Goal: Transaction & Acquisition: Purchase product/service

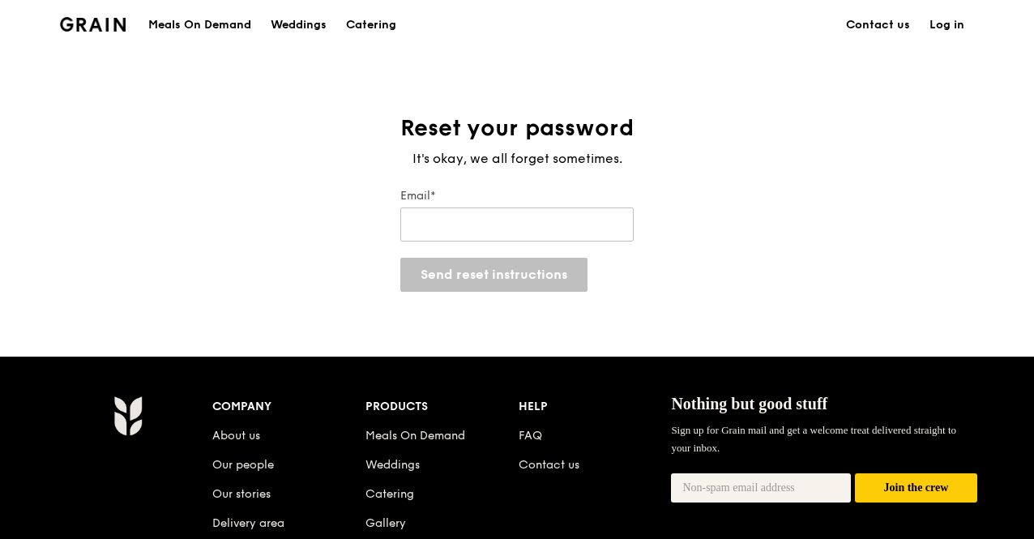
click at [266, 237] on div "Reset your password It's okay, we all forget sometimes. Email* Send reset instr…" at bounding box center [517, 202] width 1034 height 178
click at [99, 19] on img at bounding box center [93, 24] width 66 height 15
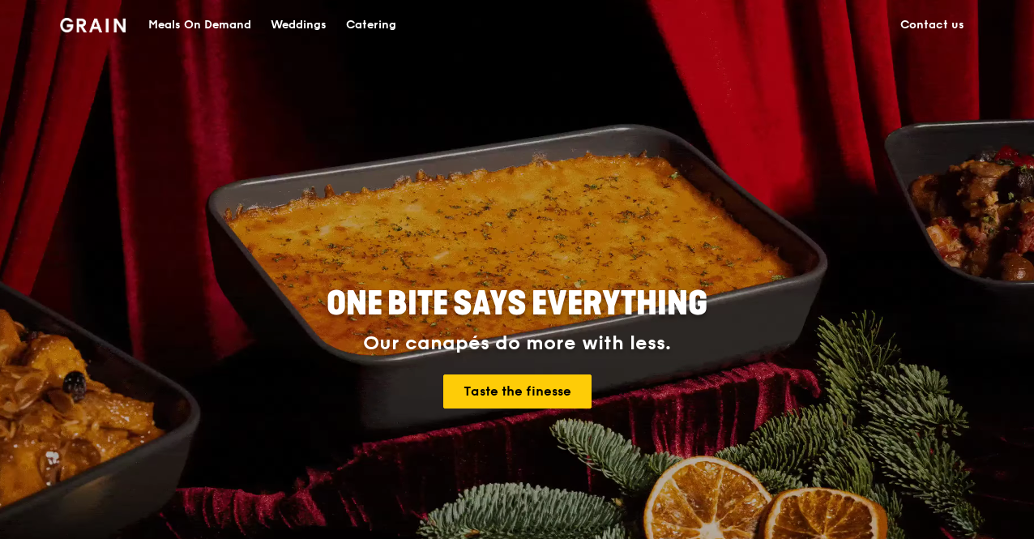
click at [206, 24] on div "Meals On Demand" at bounding box center [199, 25] width 103 height 49
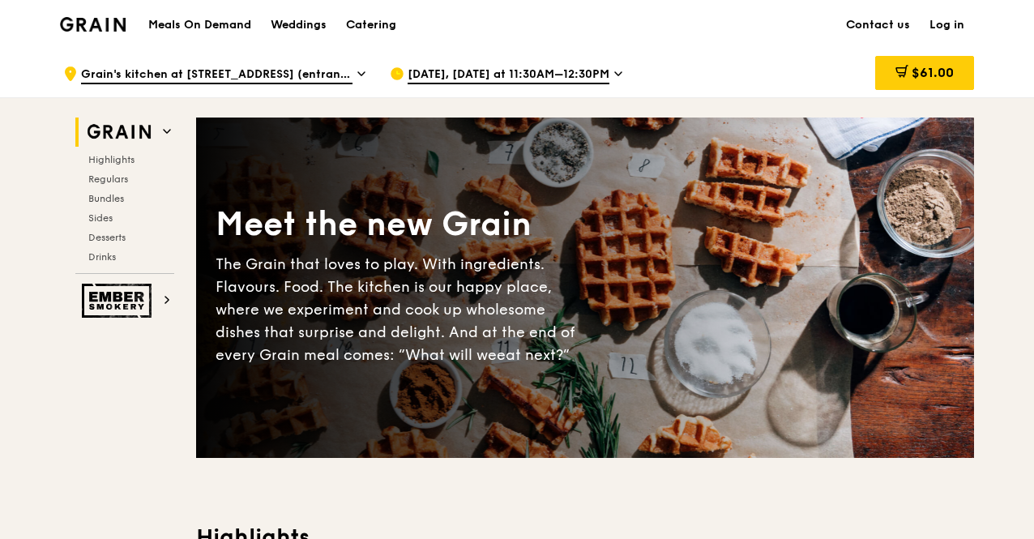
click at [573, 29] on link "Log in" at bounding box center [947, 25] width 54 height 49
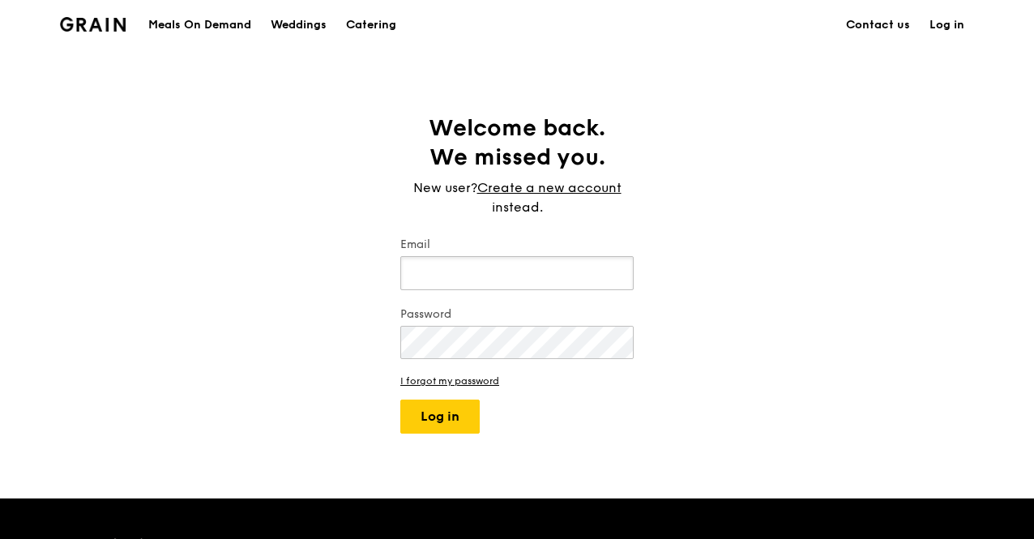
click at [529, 267] on input "Email" at bounding box center [516, 273] width 233 height 34
type input "[EMAIL_ADDRESS][PERSON_NAME][DOMAIN_NAME]"
click at [460, 424] on button "Log in" at bounding box center [439, 416] width 79 height 34
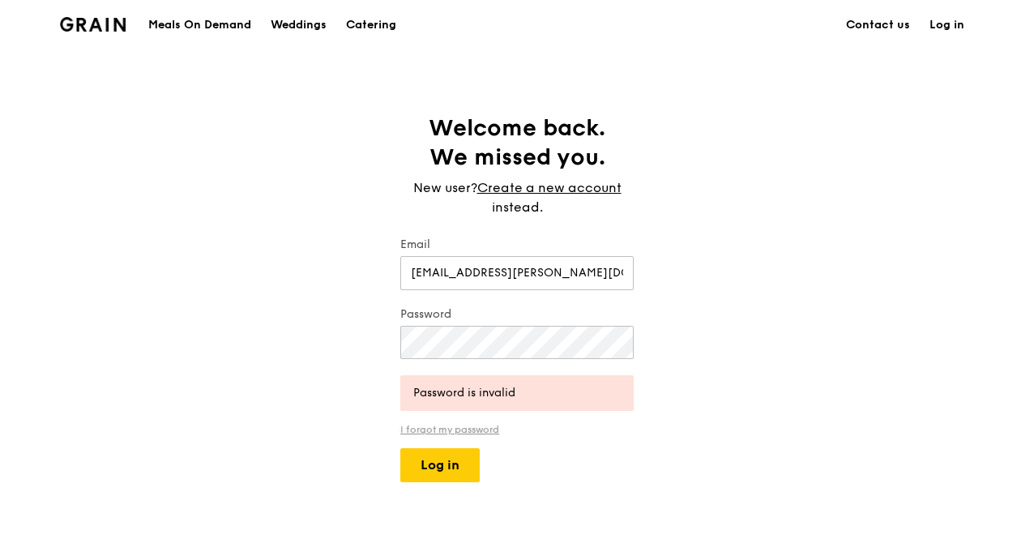
click at [491, 431] on link "I forgot my password" at bounding box center [516, 429] width 233 height 11
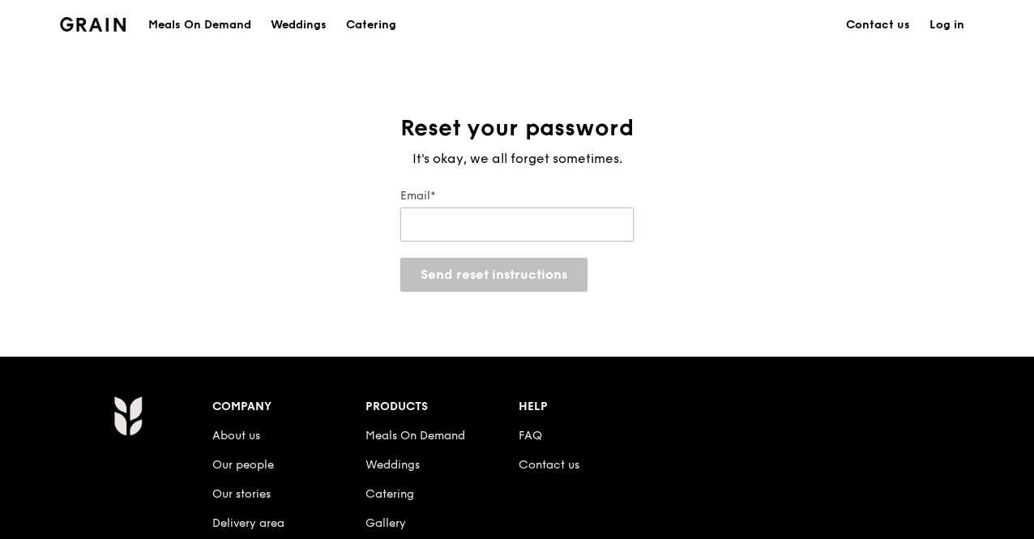
click at [496, 211] on input "Email*" at bounding box center [516, 224] width 233 height 34
type input "[EMAIL_ADDRESS][PERSON_NAME][DOMAIN_NAME]"
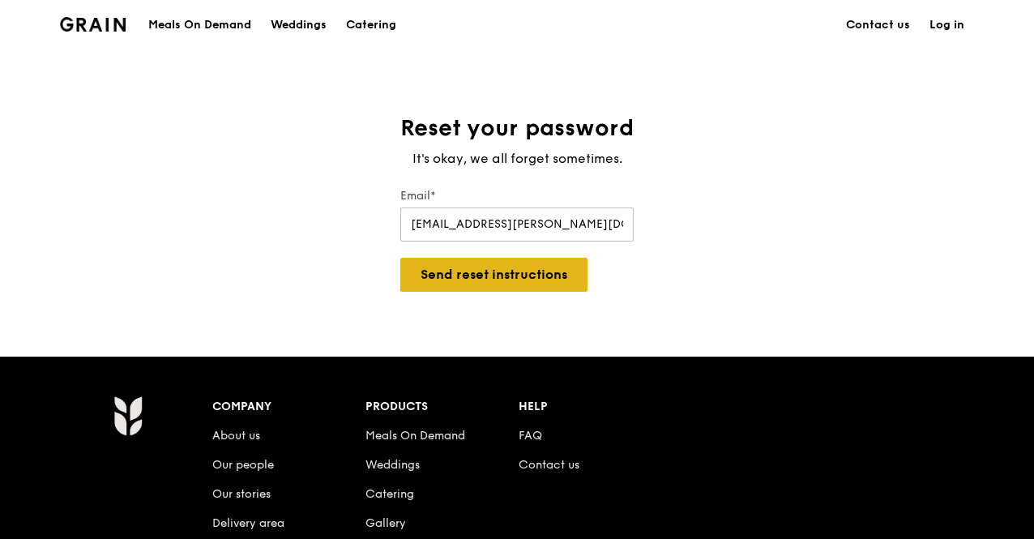
drag, startPoint x: 473, startPoint y: 299, endPoint x: 481, endPoint y: 287, distance: 14.2
click at [473, 299] on div "Grain logo Meals On Demand Weddings Catering Contact us Log in Reset your passw…" at bounding box center [517, 403] width 1034 height 807
click at [481, 273] on button "Send reset instructions" at bounding box center [493, 275] width 187 height 34
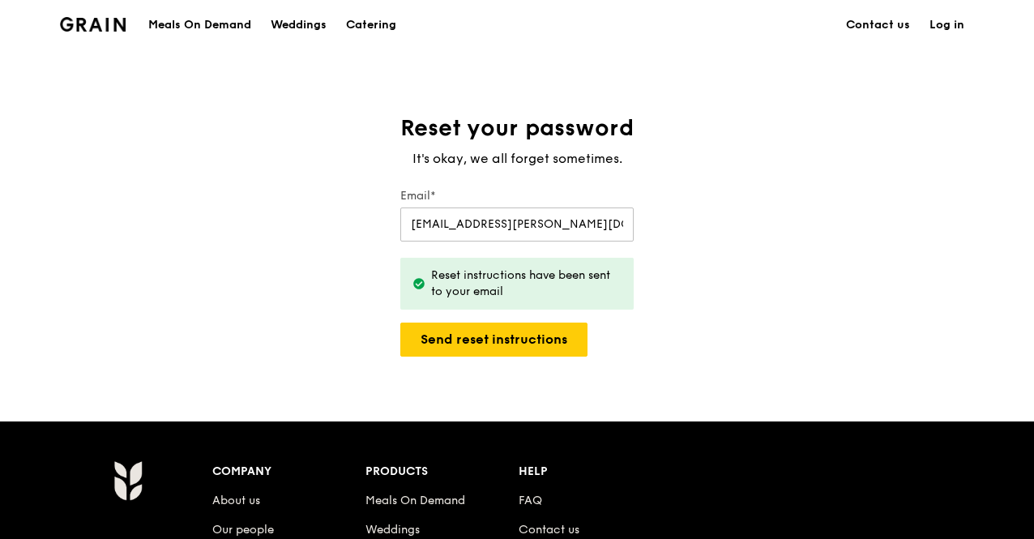
click at [213, 19] on div "Meals On Demand" at bounding box center [199, 25] width 103 height 49
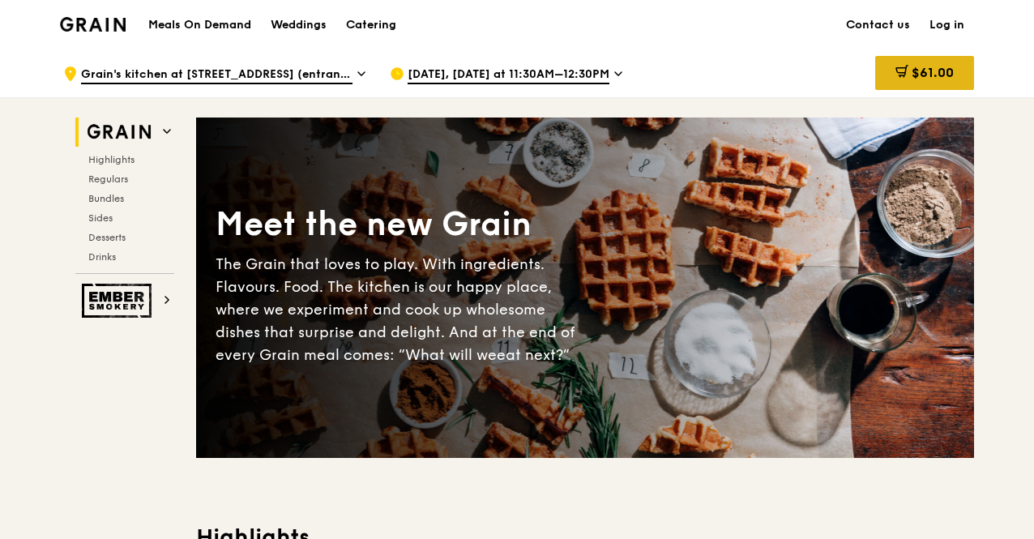
click at [573, 63] on div "$61.00" at bounding box center [924, 73] width 99 height 34
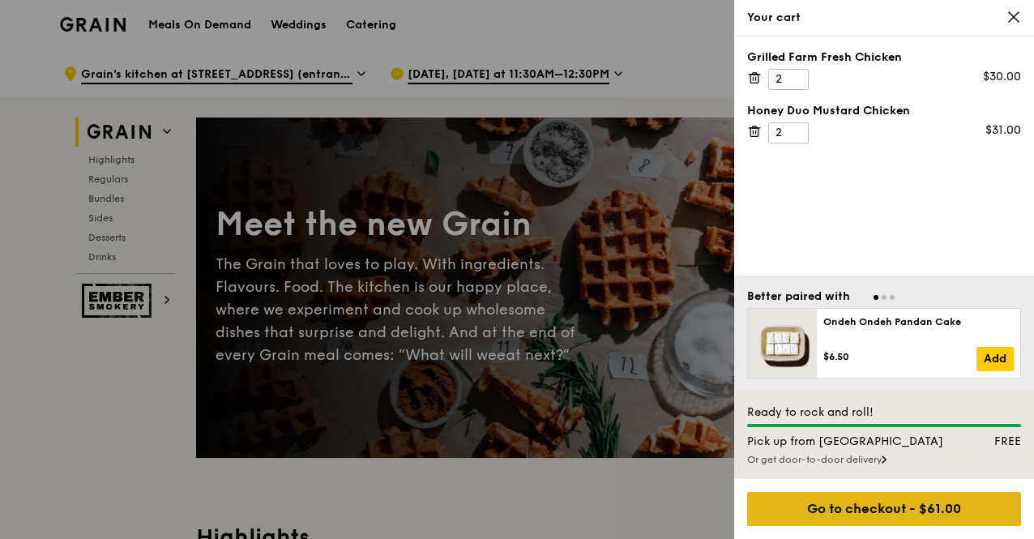
click at [573, 482] on div "Go to checkout - $61.00" at bounding box center [884, 509] width 274 height 34
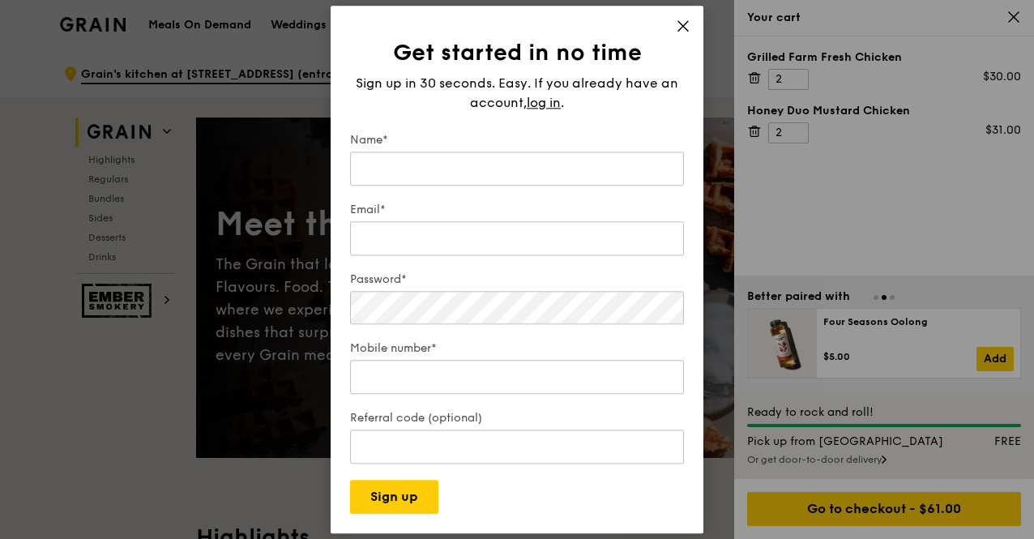
click at [573, 106] on div "Get started in no time Sign up in 30 seconds. Easy. If you already have an acco…" at bounding box center [517, 276] width 334 height 476
click at [557, 109] on span "log in" at bounding box center [544, 102] width 34 height 19
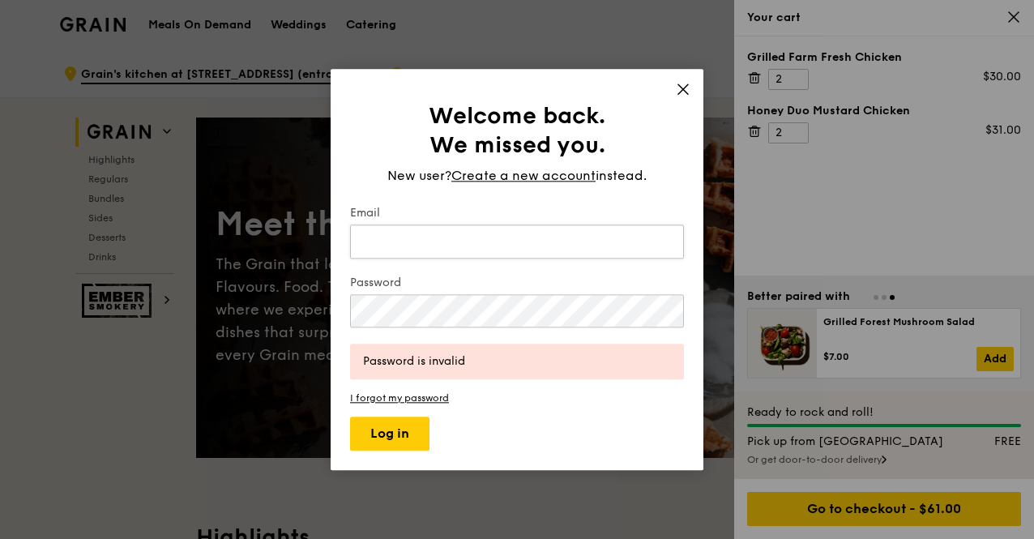
click at [454, 250] on input "Email" at bounding box center [517, 241] width 334 height 34
type input "[EMAIL_ADDRESS][PERSON_NAME][DOMAIN_NAME]"
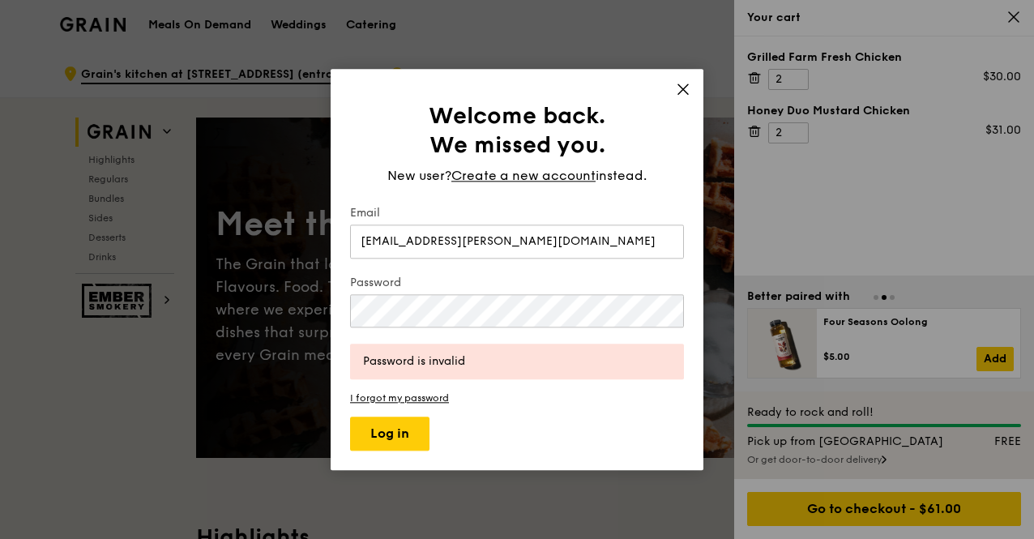
click at [573, 89] on icon at bounding box center [683, 89] width 15 height 15
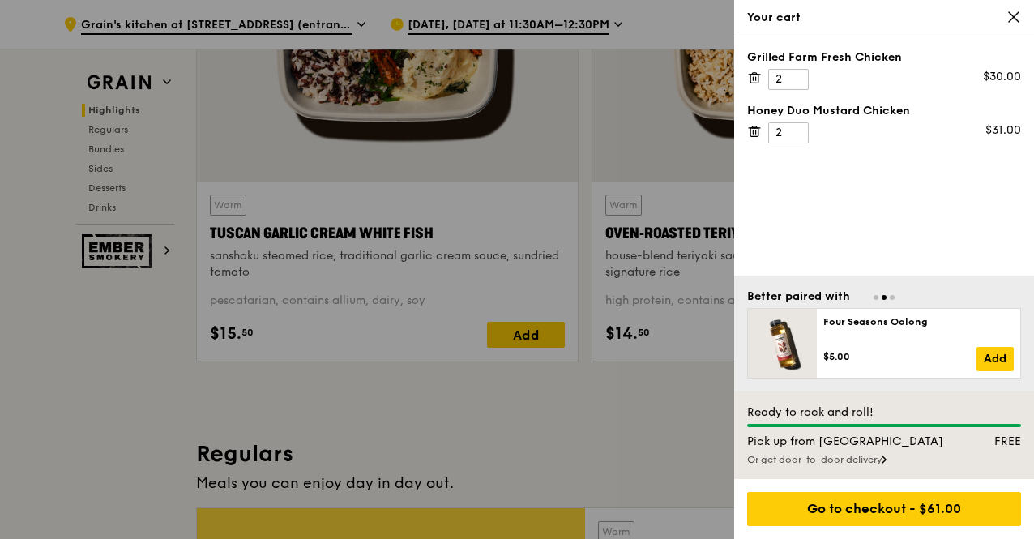
scroll to position [1134, 0]
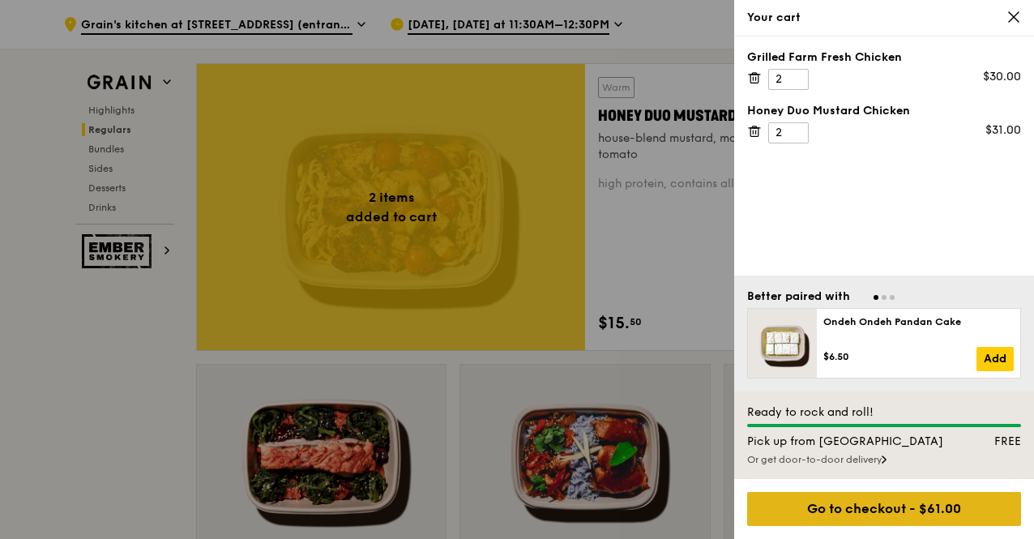
click at [573, 482] on div "Go to checkout - $61.00" at bounding box center [884, 509] width 274 height 34
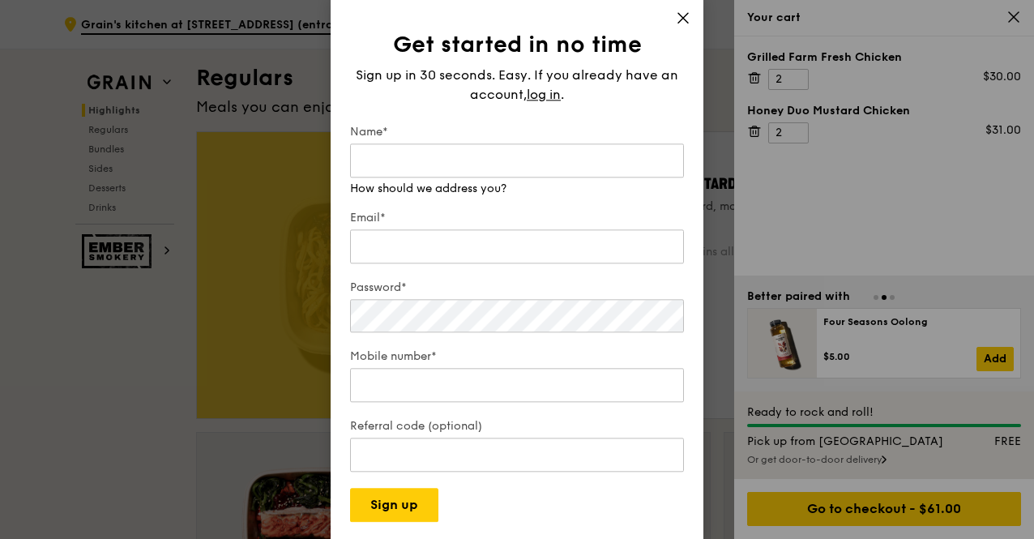
scroll to position [1053, 0]
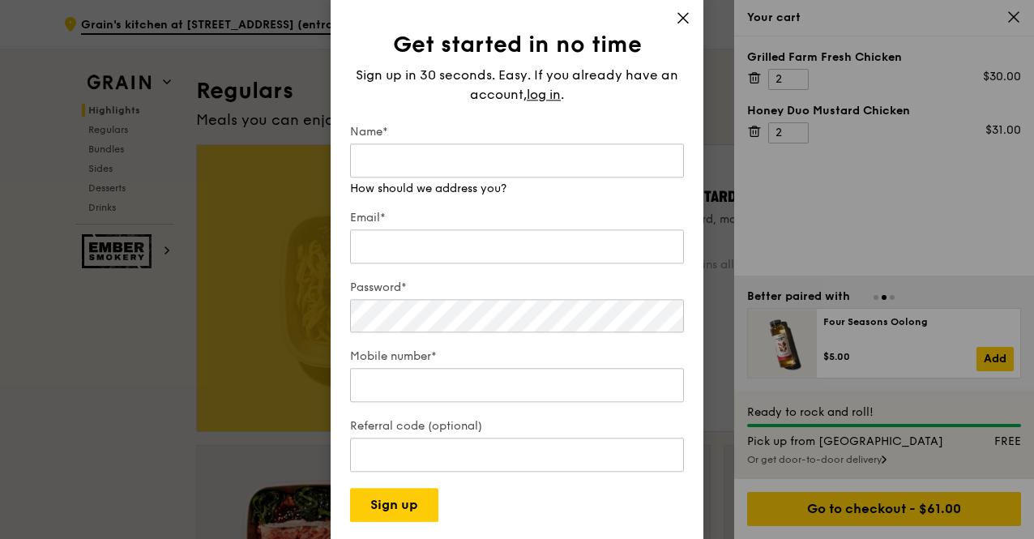
click at [573, 18] on div "Get started in no time Sign up in 30 seconds. Easy. If you already have an acco…" at bounding box center [517, 270] width 373 height 544
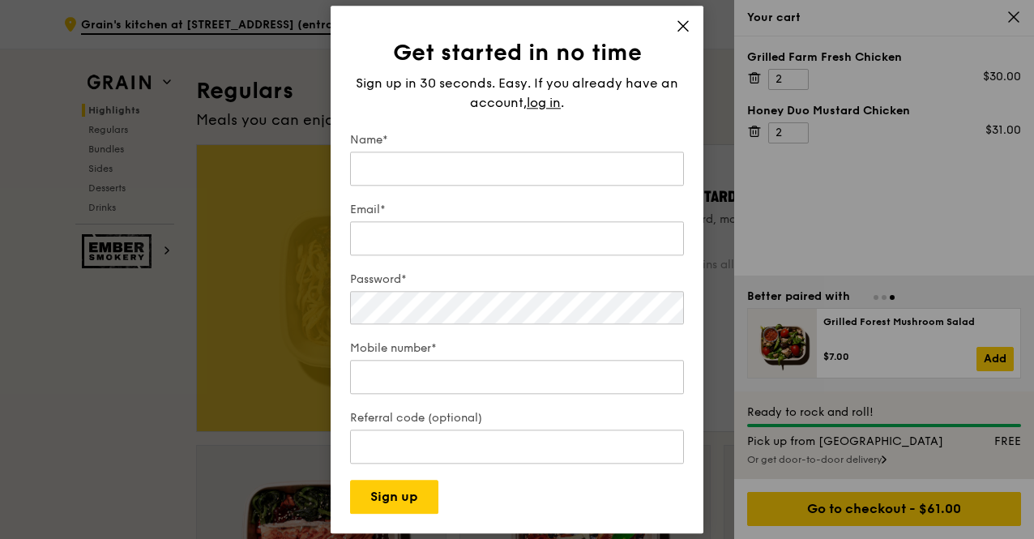
click at [573, 33] on icon at bounding box center [683, 26] width 15 height 15
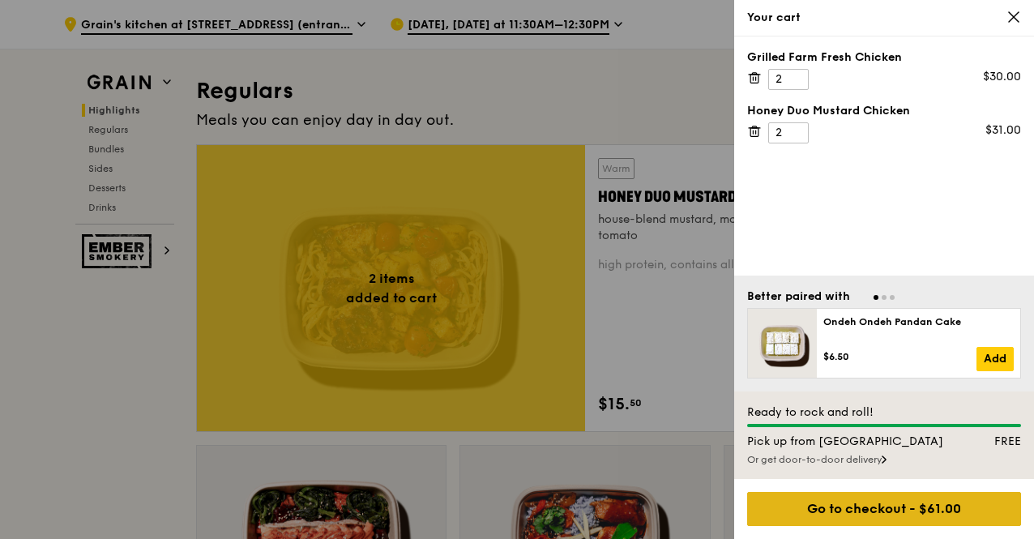
click at [573, 482] on div "Go to checkout - $61.00" at bounding box center [884, 509] width 274 height 34
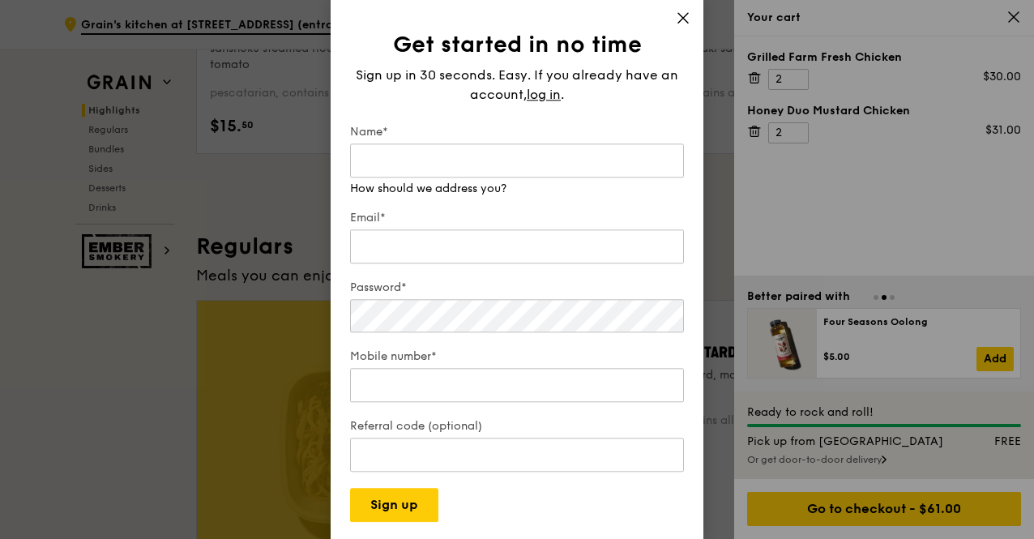
scroll to position [729, 0]
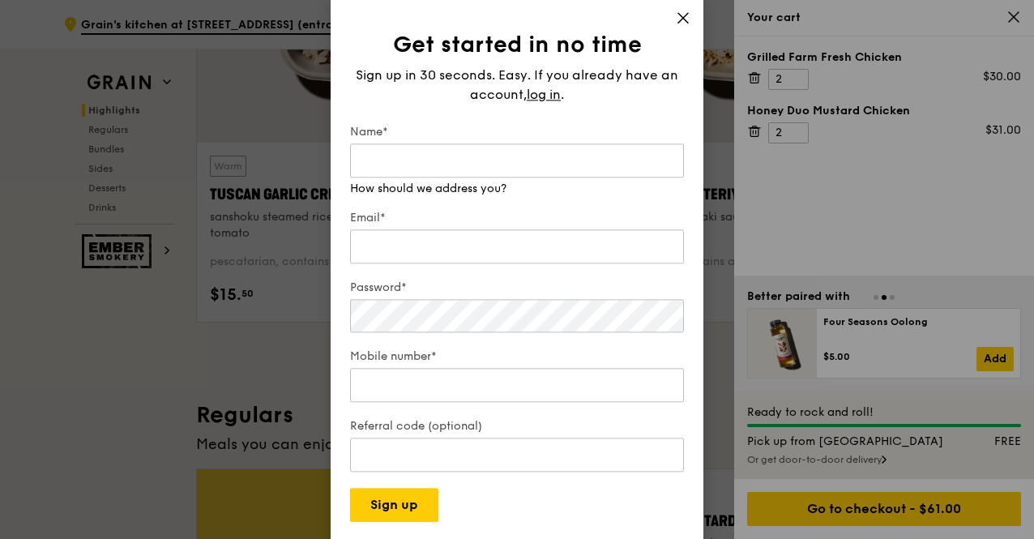
click at [573, 23] on icon at bounding box center [683, 18] width 15 height 15
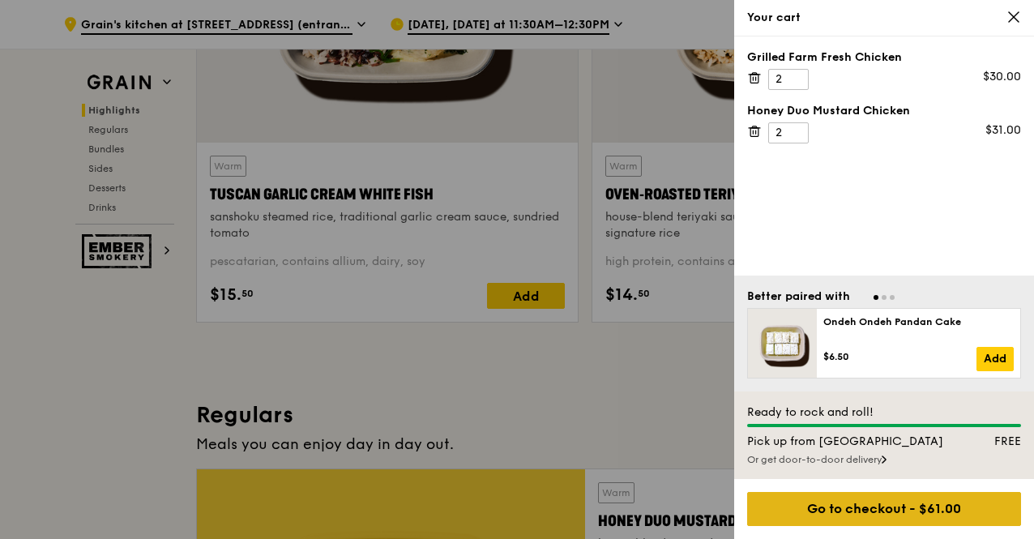
click at [573, 482] on div "Go to checkout - $61.00" at bounding box center [884, 509] width 274 height 34
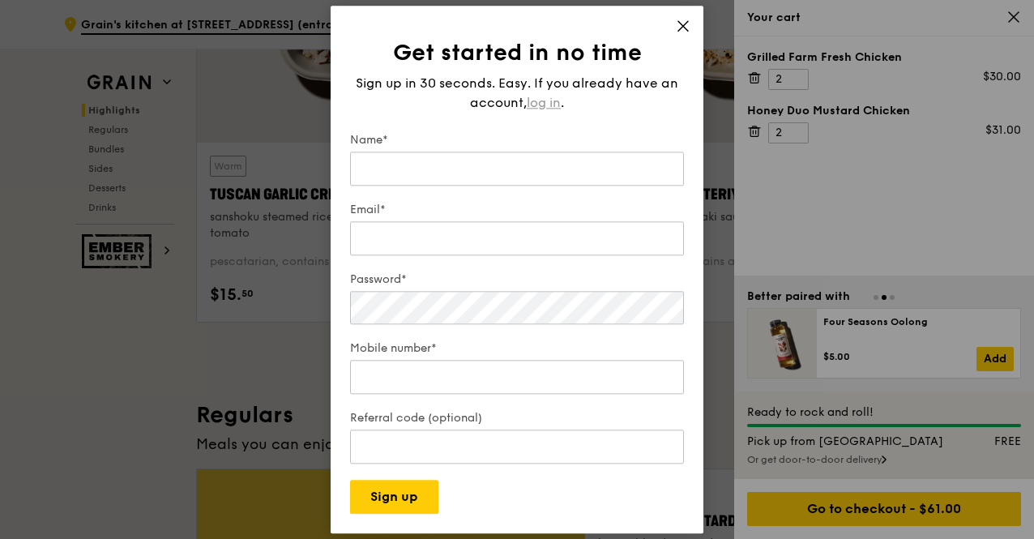
click at [541, 98] on span "log in" at bounding box center [544, 102] width 34 height 19
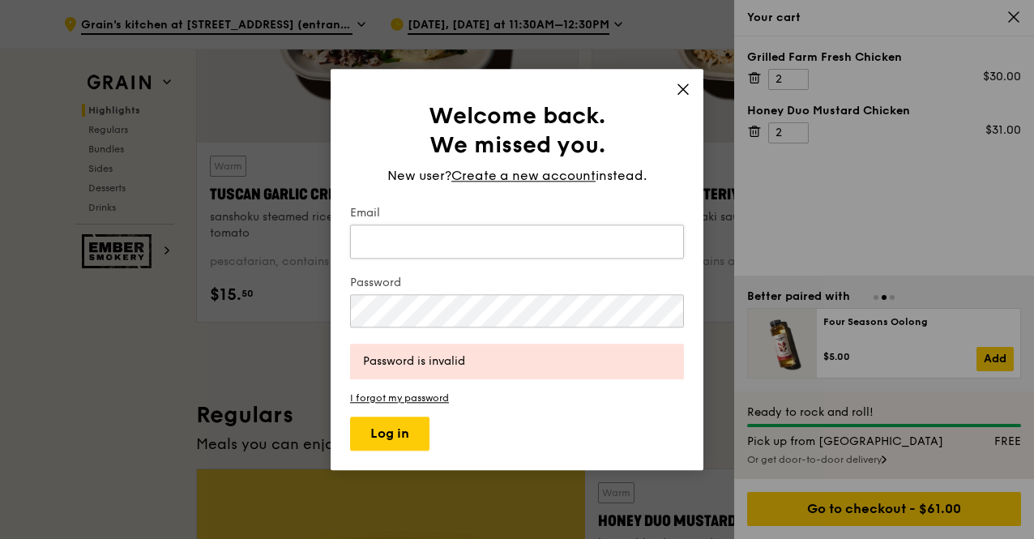
click at [441, 239] on input "Email" at bounding box center [517, 241] width 334 height 34
type input "[EMAIL_ADDRESS][PERSON_NAME][DOMAIN_NAME]"
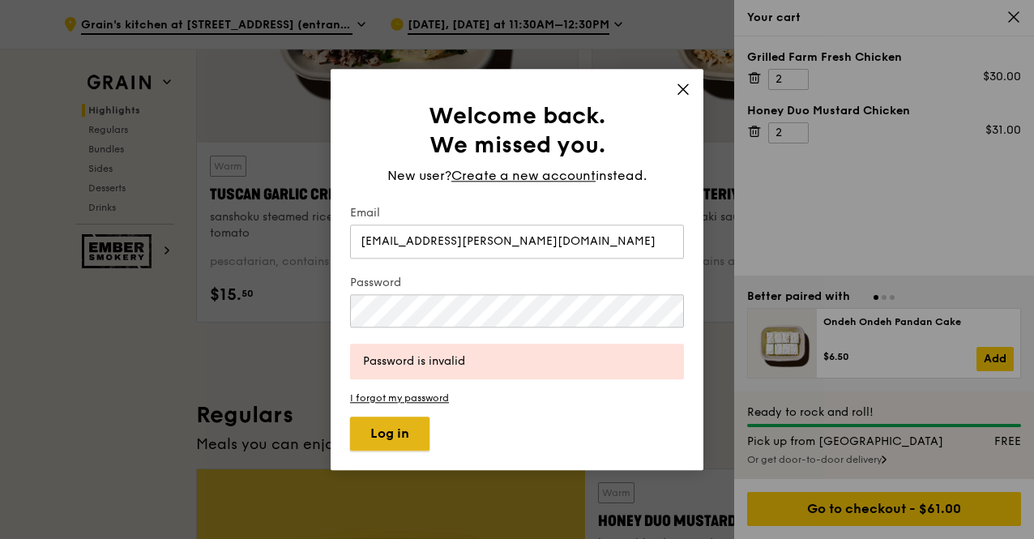
click at [404, 436] on button "Log in" at bounding box center [389, 433] width 79 height 34
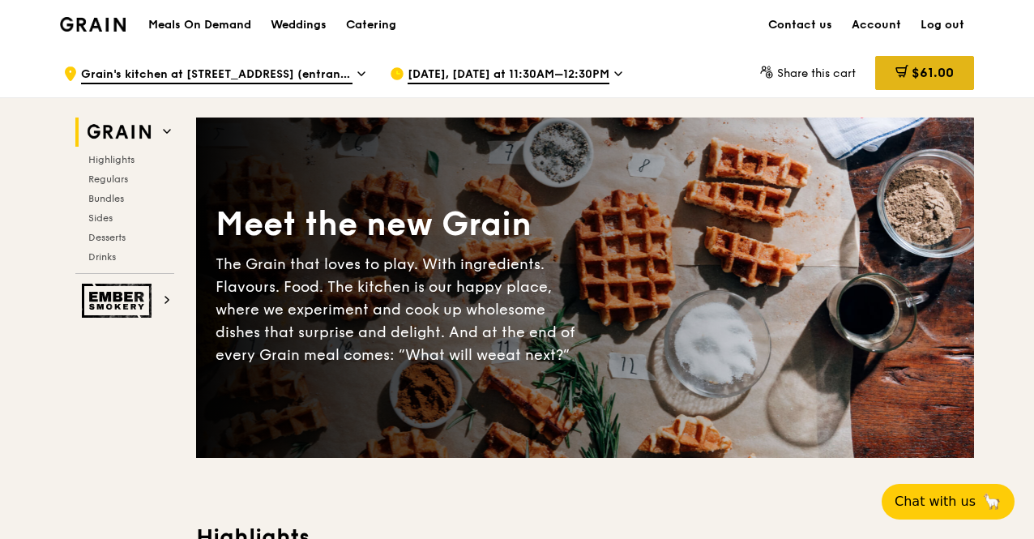
click at [929, 70] on span "$61.00" at bounding box center [933, 72] width 42 height 15
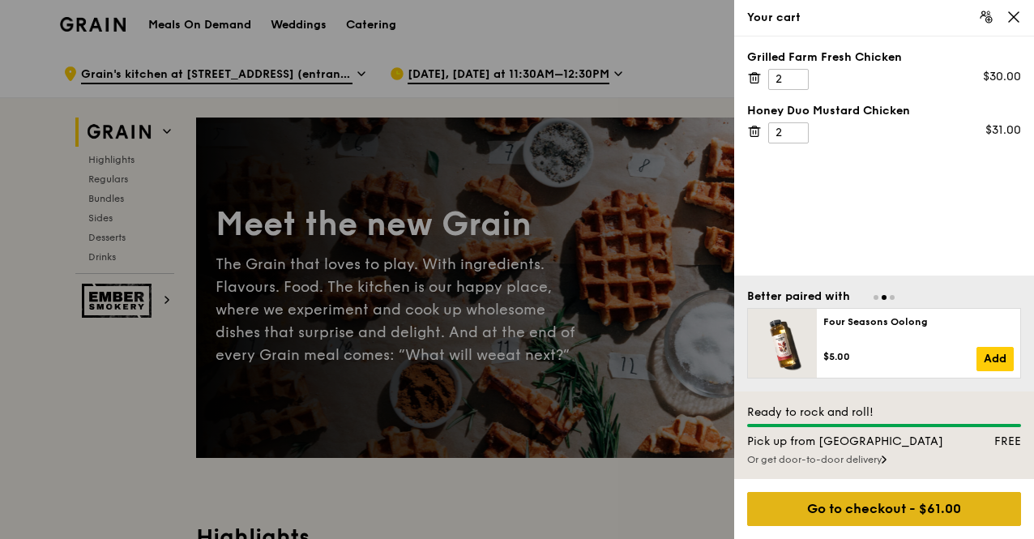
click at [895, 518] on div "Go to checkout - $61.00" at bounding box center [884, 509] width 274 height 34
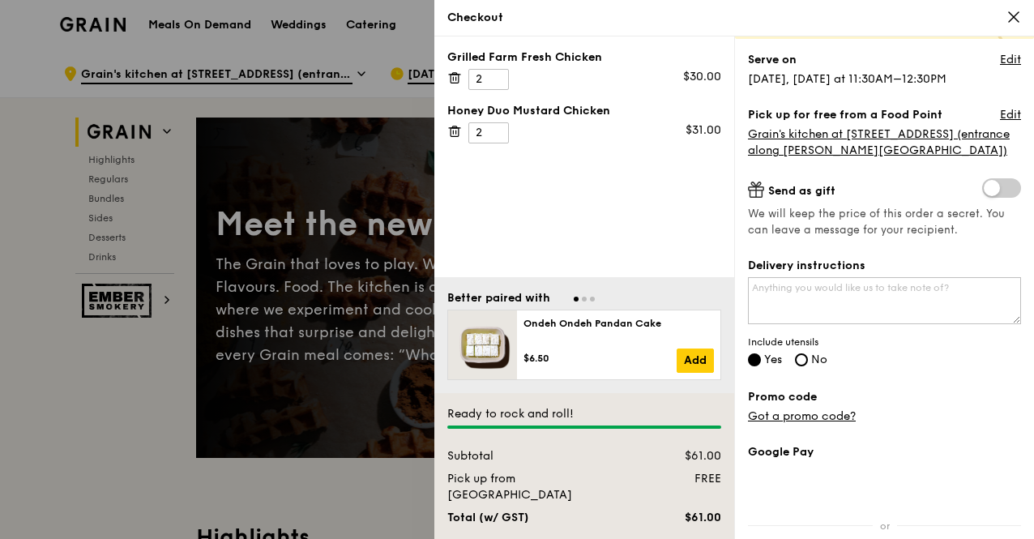
scroll to position [162, 0]
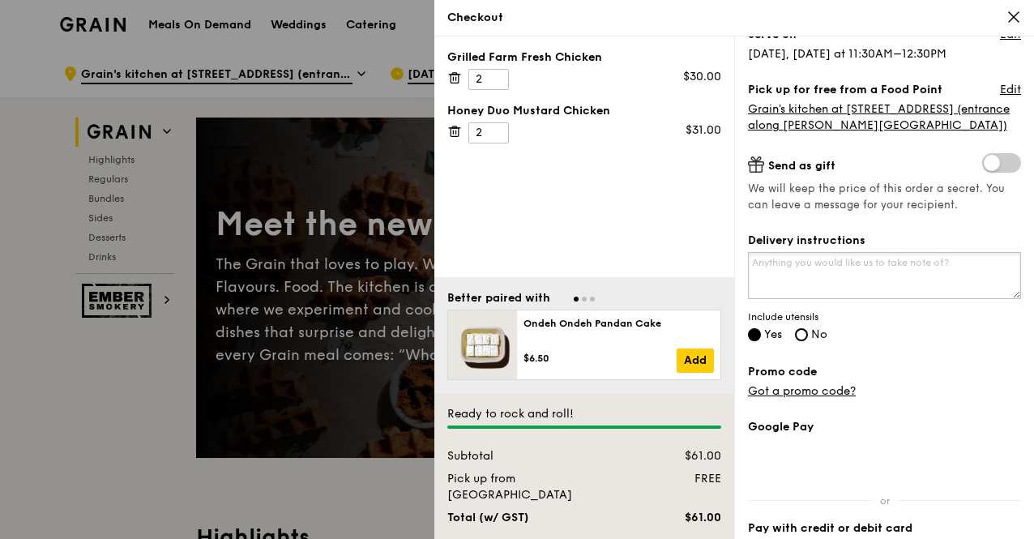
click at [862, 287] on textarea "Delivery instructions" at bounding box center [884, 275] width 273 height 47
type textarea "S"
paste textarea "SO082599843 - June processed by Samantha"
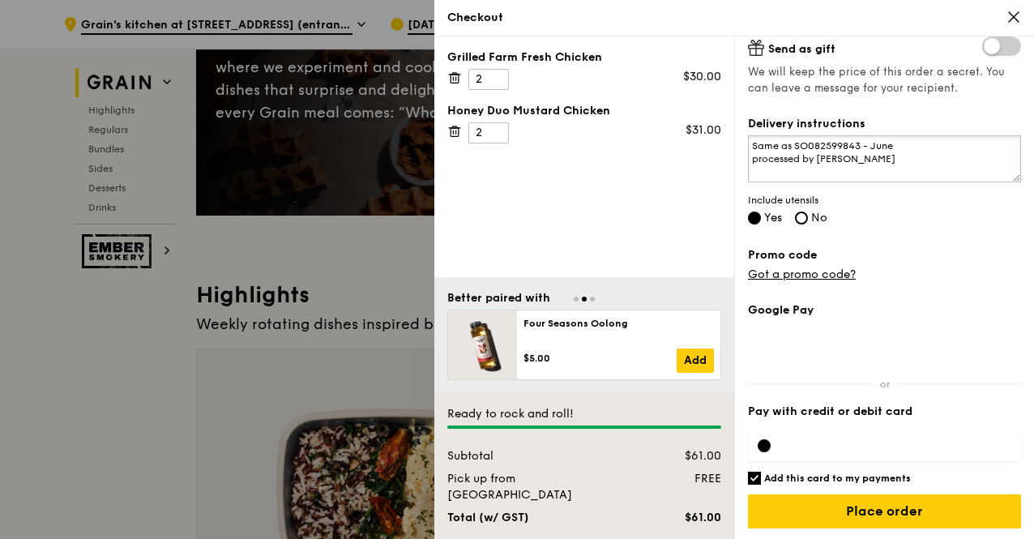
scroll to position [243, 0]
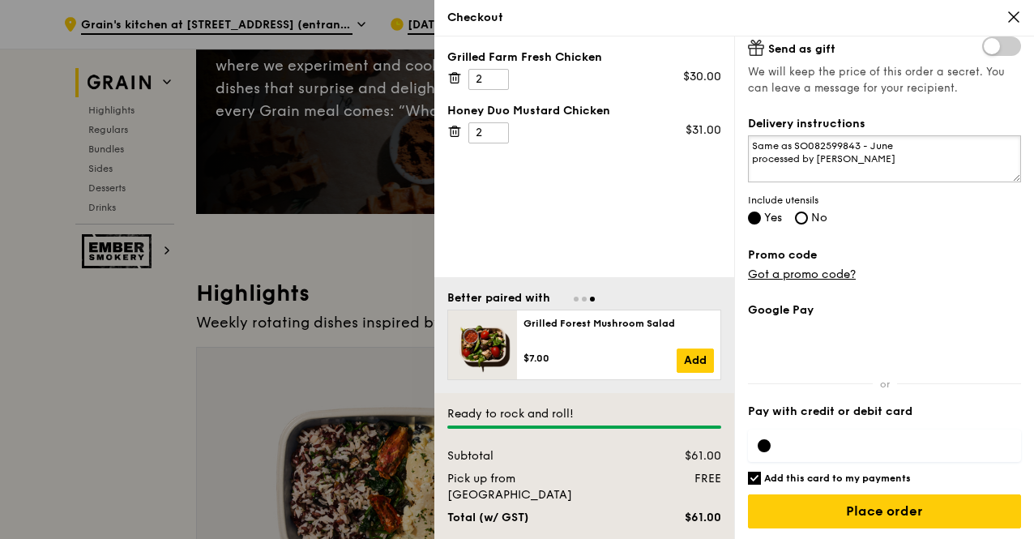
type textarea "Same as SO082599843 - June processed by Samantha"
click at [771, 442] on div at bounding box center [884, 445] width 273 height 32
click at [762, 442] on div at bounding box center [764, 445] width 13 height 13
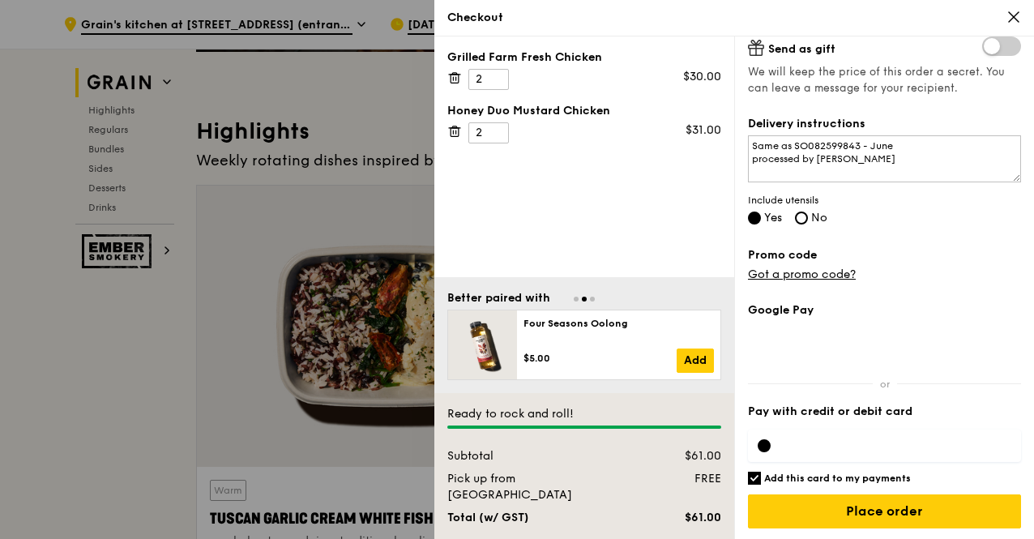
scroll to position [567, 0]
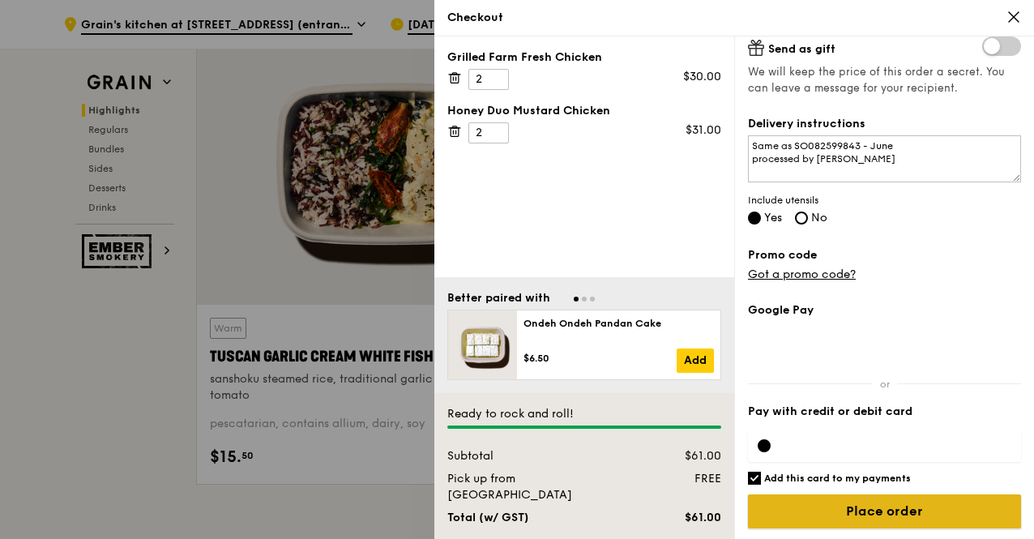
click at [930, 504] on input "Place order" at bounding box center [884, 511] width 273 height 34
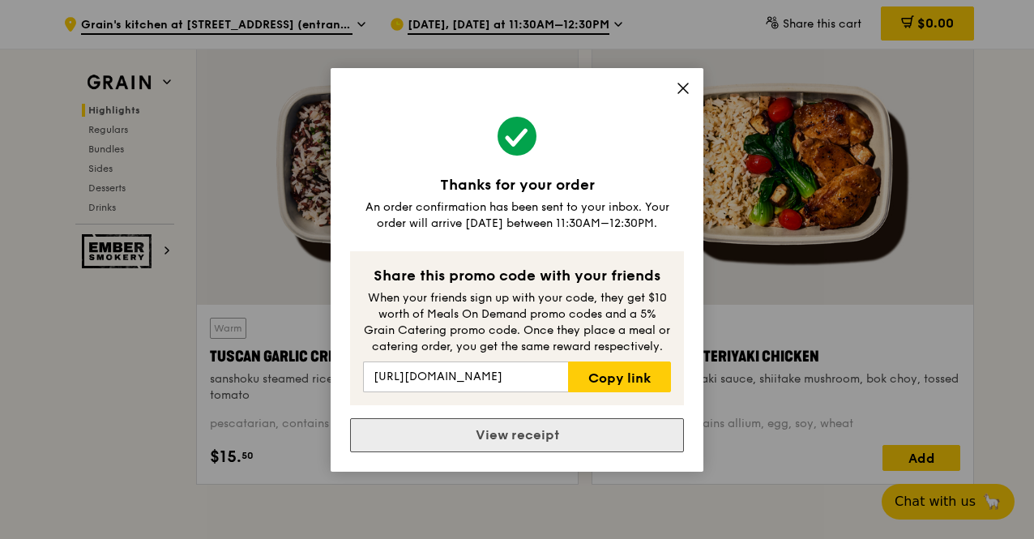
click at [546, 436] on link "View receipt" at bounding box center [517, 435] width 334 height 34
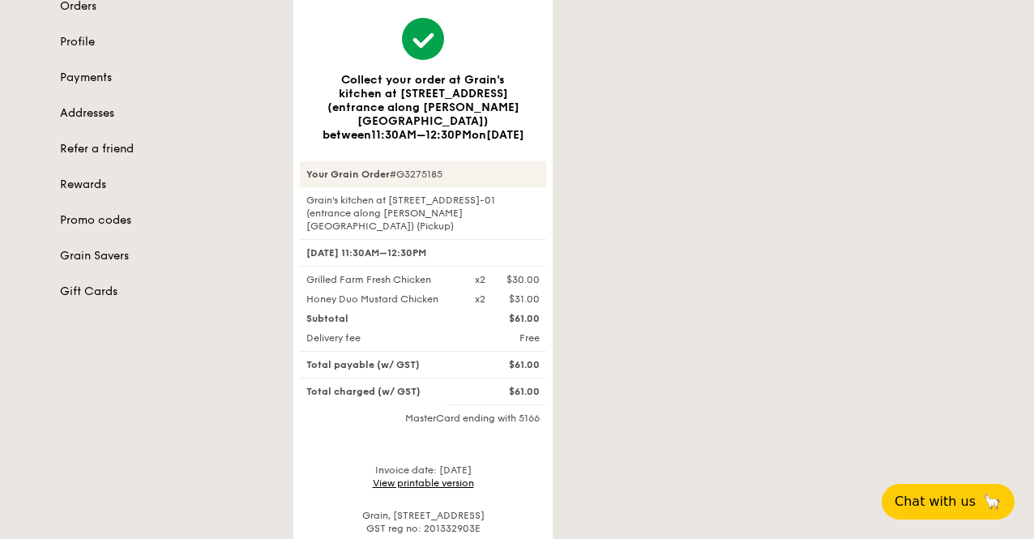
scroll to position [243, 0]
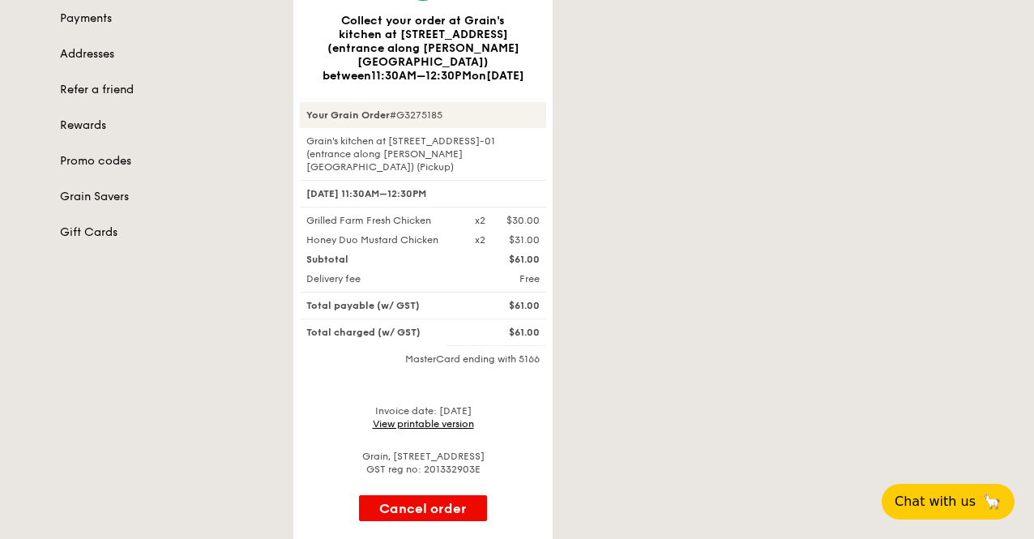
click at [433, 418] on link "View printable version" at bounding box center [423, 423] width 101 height 11
